Goal: Information Seeking & Learning: Learn about a topic

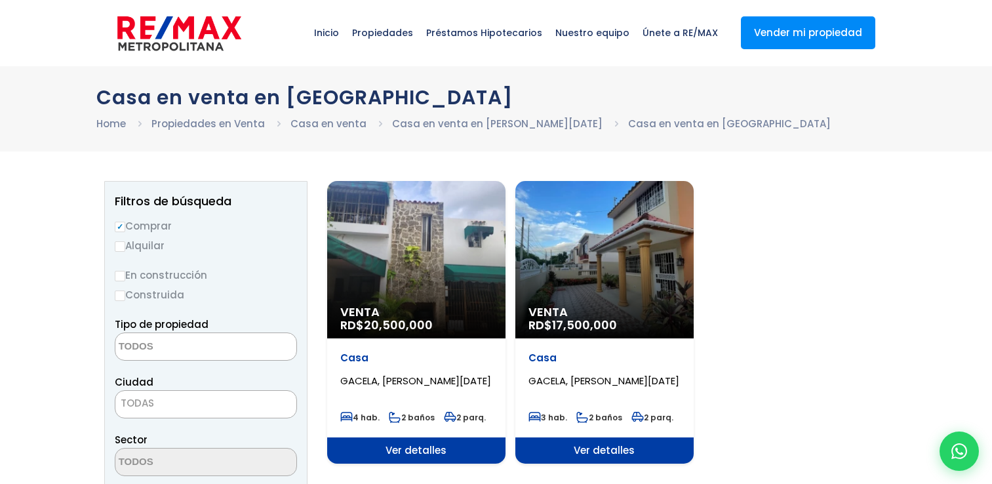
select select
click at [410, 242] on div "Venta RD$ 20,500,000" at bounding box center [416, 259] width 178 height 157
click at [419, 284] on div "Venta RD$ 20,500,000" at bounding box center [416, 259] width 178 height 157
click at [429, 456] on span "Ver detalles" at bounding box center [416, 450] width 178 height 26
click at [433, 452] on span "Ver detalles" at bounding box center [416, 450] width 178 height 26
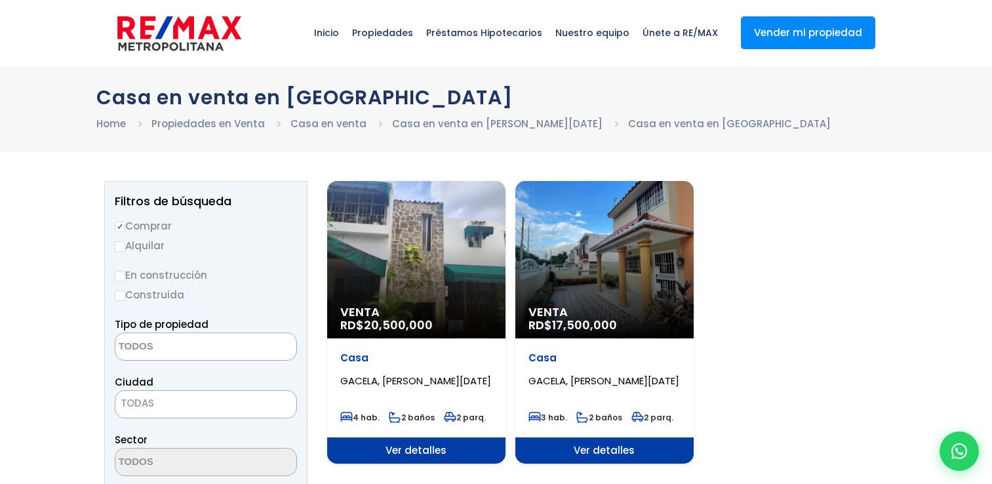
select select
click at [505, 252] on div "Venta RD$ 17,500,000" at bounding box center [416, 259] width 178 height 157
click at [505, 245] on div "Venta RD$ 17,500,000" at bounding box center [416, 259] width 178 height 157
select select
